Goal: Task Accomplishment & Management: Use online tool/utility

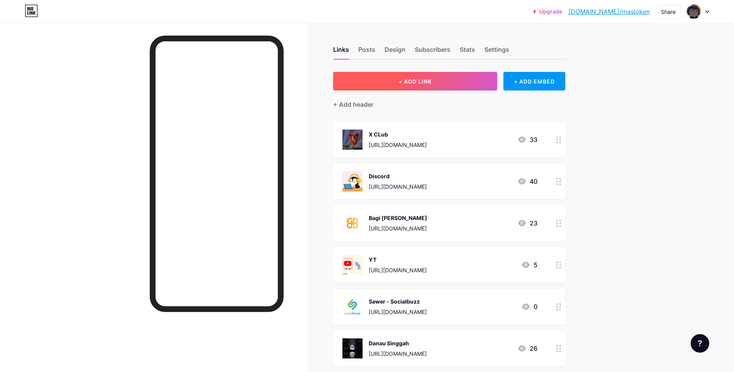
click at [436, 83] on button "+ ADD LINK" at bounding box center [415, 81] width 165 height 19
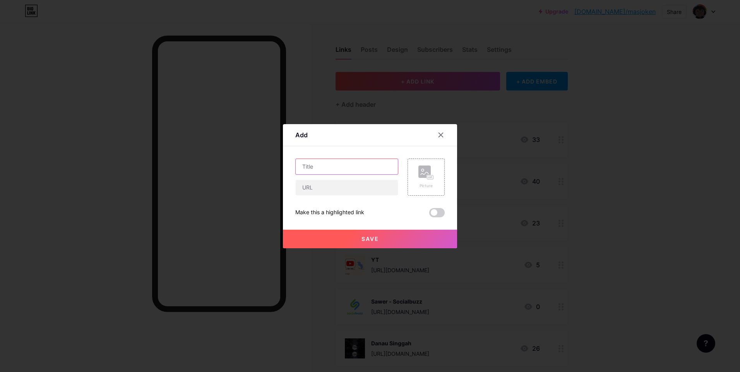
click at [336, 167] on input "text" at bounding box center [347, 166] width 102 height 15
type input "L"
type input "CLONE"
click at [339, 187] on input "text" at bounding box center [347, 187] width 102 height 15
paste input "[URL][DOMAIN_NAME][DOMAIN_NAME][US_VEHICLE_IDENTIFICATION_NUMBER]"
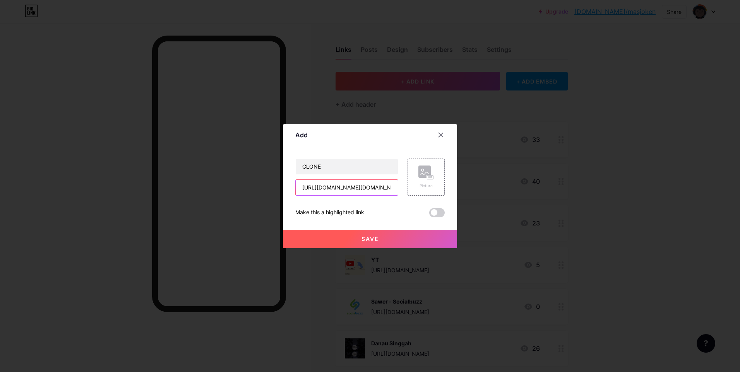
scroll to position [0, 398]
type input "[URL][DOMAIN_NAME][DOMAIN_NAME][US_VEHICLE_IDENTIFICATION_NUMBER]"
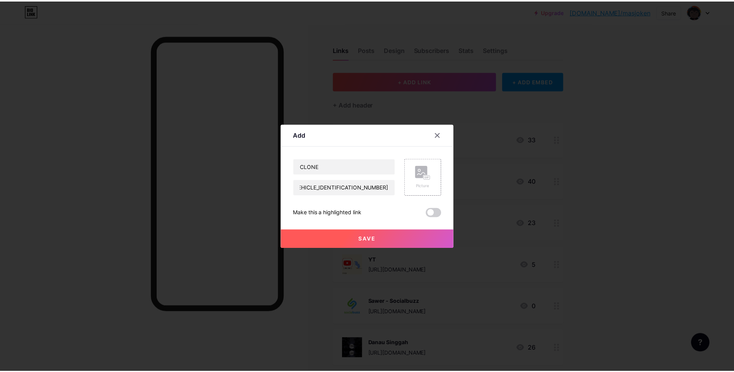
scroll to position [0, 0]
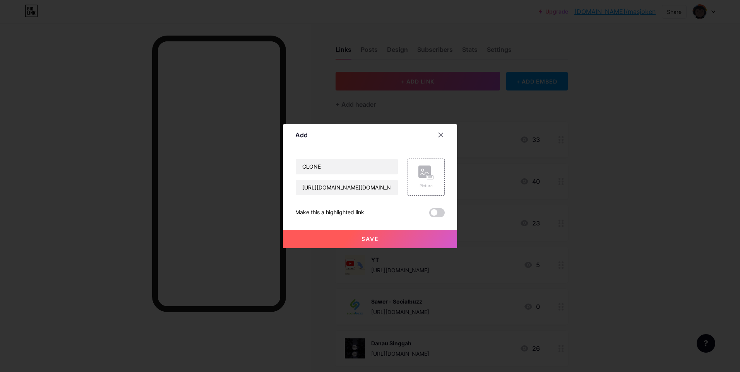
click at [379, 239] on span "Save" at bounding box center [370, 239] width 17 height 7
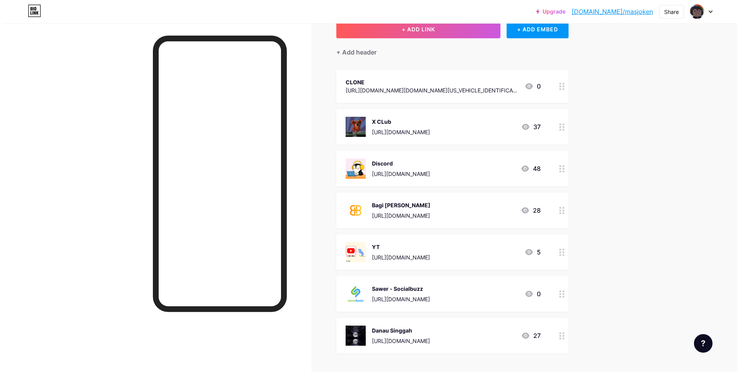
scroll to position [7, 0]
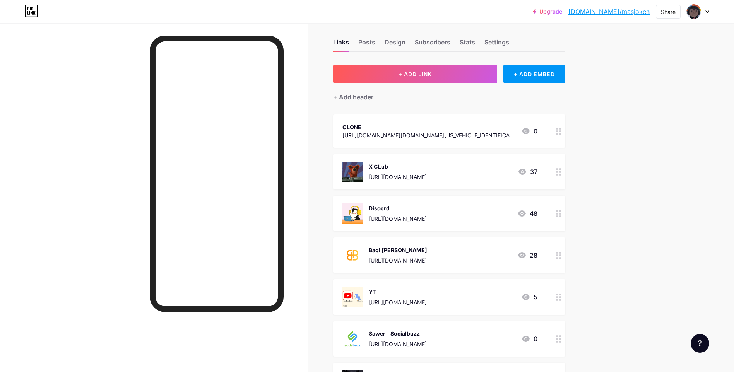
click at [459, 130] on div "CLONE" at bounding box center [429, 127] width 173 height 8
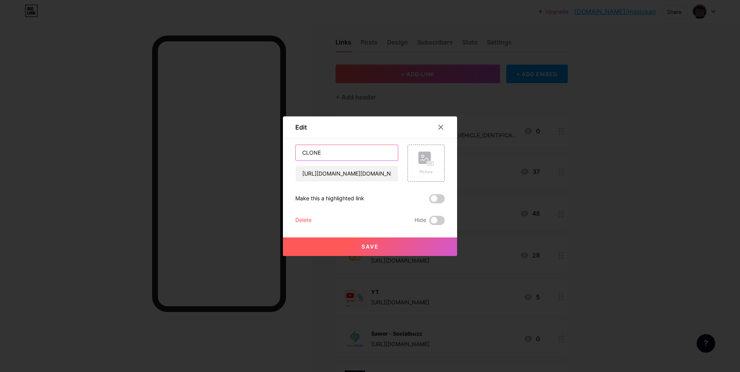
click at [383, 156] on input "CLONE" at bounding box center [347, 152] width 102 height 15
type input "CLONE Ava"
click at [421, 155] on rect at bounding box center [425, 158] width 12 height 12
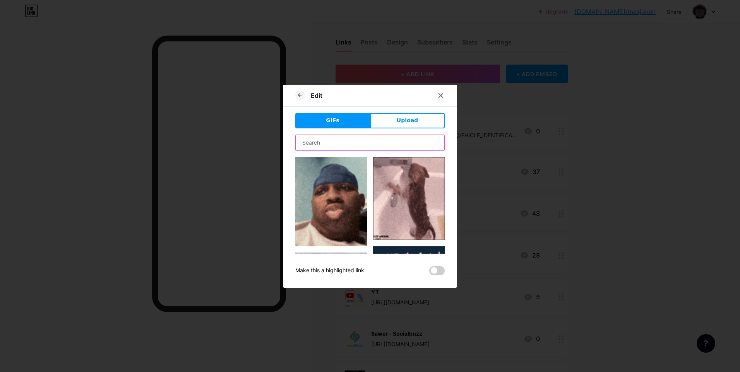
click at [363, 147] on input "text" at bounding box center [370, 142] width 149 height 15
type input "clone"
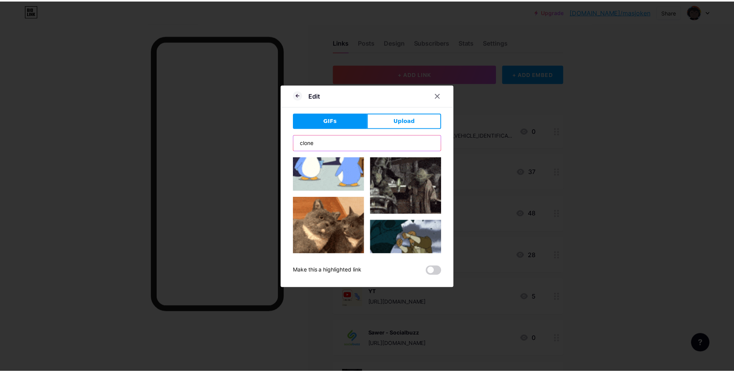
scroll to position [348, 0]
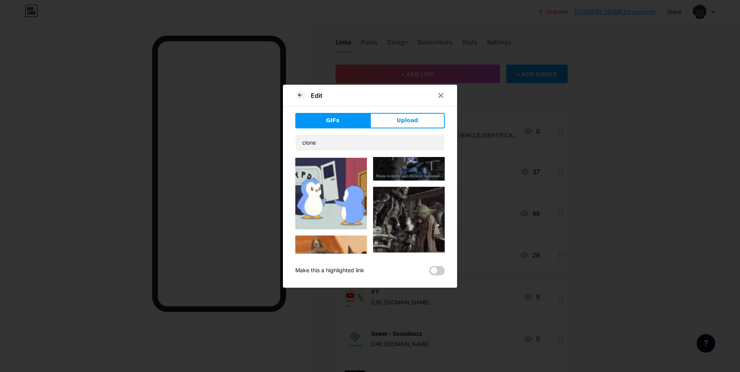
click at [332, 195] on img at bounding box center [331, 194] width 72 height 72
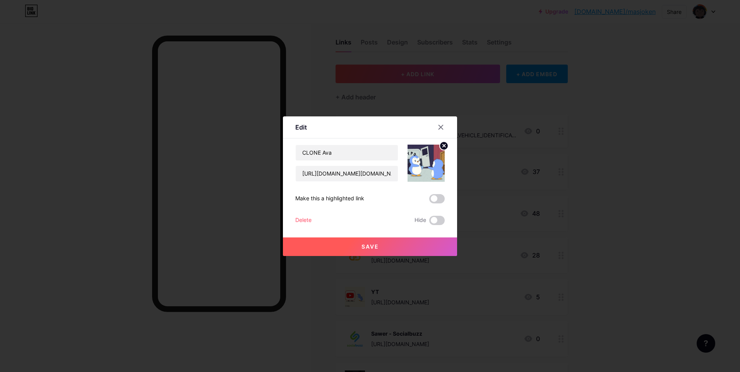
click at [397, 246] on button "Save" at bounding box center [370, 247] width 174 height 19
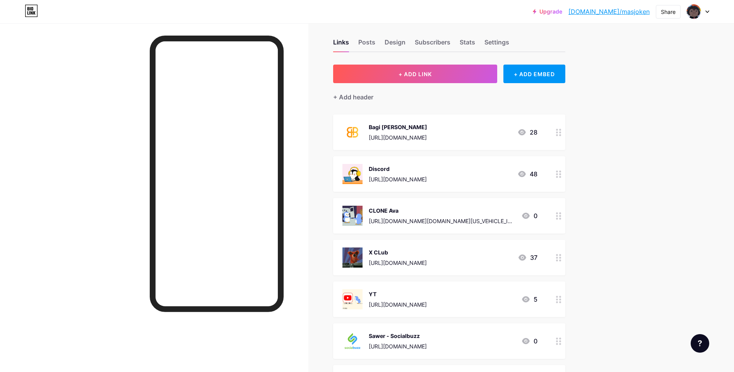
click at [632, 201] on div "Upgrade [DOMAIN_NAME]/masjok... [DOMAIN_NAME]/masjoken Share Switch accounts Ma…" at bounding box center [367, 242] width 734 height 499
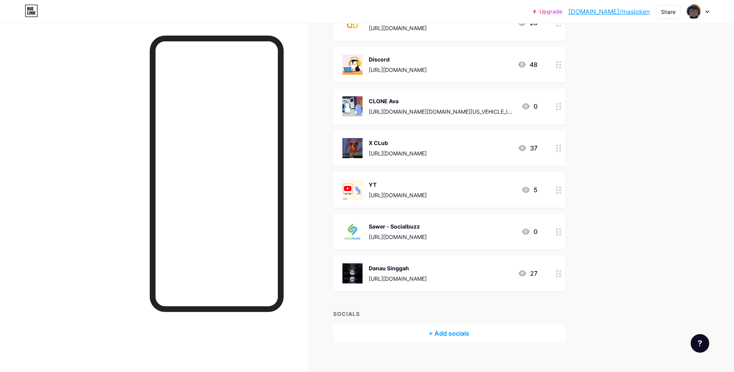
scroll to position [126, 0]
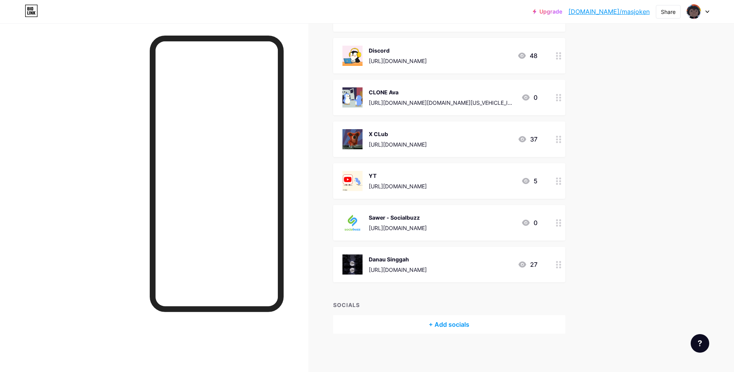
click at [615, 12] on link "[DOMAIN_NAME]/masjoken" at bounding box center [609, 11] width 81 height 9
